Goal: Task Accomplishment & Management: Complete application form

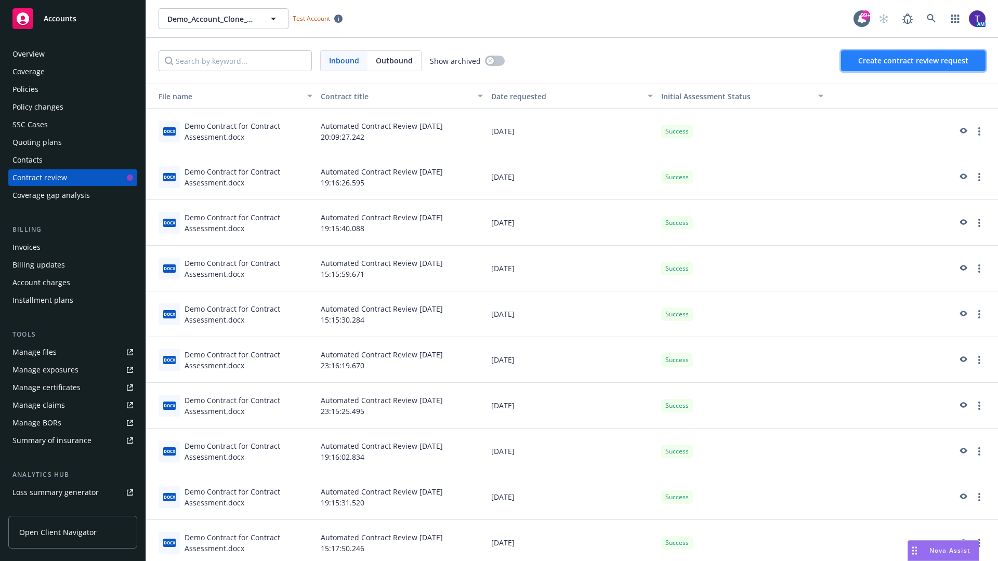
click at [913, 61] on span "Create contract review request" at bounding box center [913, 61] width 110 height 10
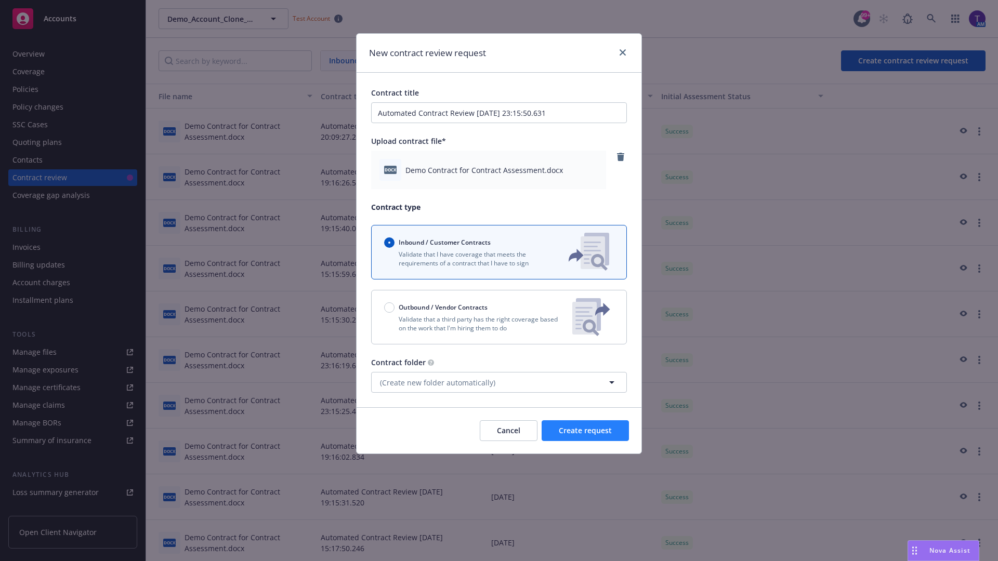
type input "Automated Contract Review [DATE] 23:15:50.631"
click at [585, 431] on span "Create request" at bounding box center [585, 431] width 53 height 10
